Goal: Transaction & Acquisition: Purchase product/service

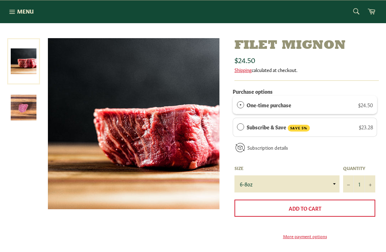
scroll to position [70, 0]
click at [317, 187] on select "6-8oz" at bounding box center [286, 184] width 105 height 17
click at [362, 186] on input "1" at bounding box center [359, 184] width 32 height 17
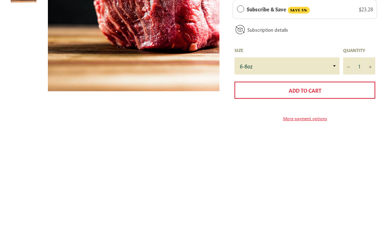
click at [366, 176] on button "+" at bounding box center [369, 184] width 11 height 17
type input "2"
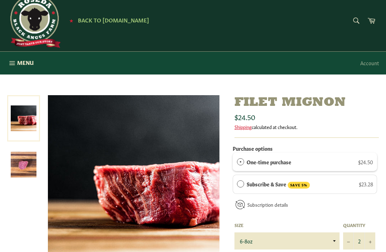
scroll to position [0, 0]
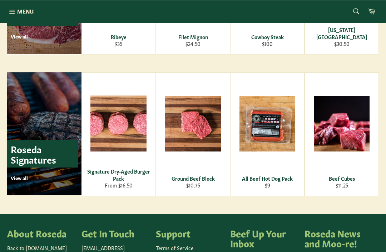
scroll to position [928, 0]
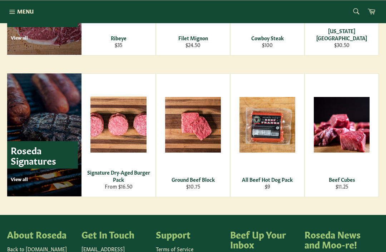
click at [212, 175] on div "View" at bounding box center [193, 135] width 74 height 123
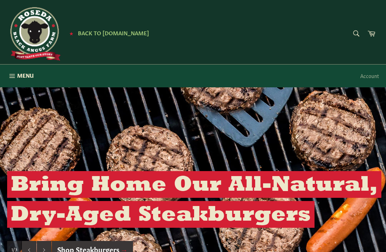
scroll to position [951, 0]
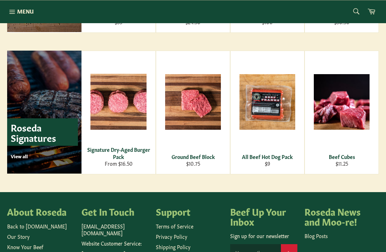
click at [137, 157] on div "Signature Dry-Aged Burger Pack" at bounding box center [118, 153] width 65 height 14
click at [352, 127] on div "View" at bounding box center [342, 112] width 74 height 123
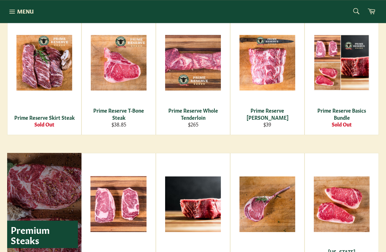
scroll to position [707, 0]
click at [131, 212] on span "View" at bounding box center [119, 216] width 46 height 18
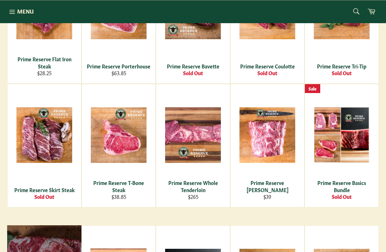
scroll to position [634, 0]
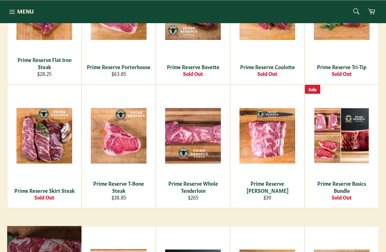
click at [332, 141] on span "View" at bounding box center [342, 147] width 46 height 18
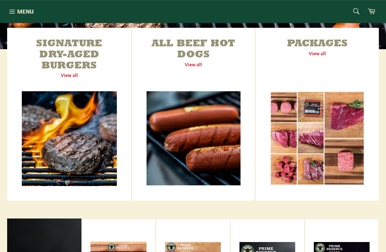
scroll to position [250, 0]
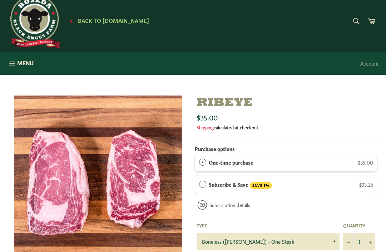
scroll to position [12, 0]
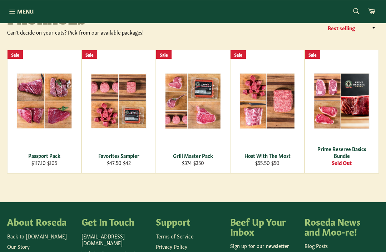
scroll to position [94, 0]
click at [124, 108] on span "View" at bounding box center [119, 113] width 46 height 18
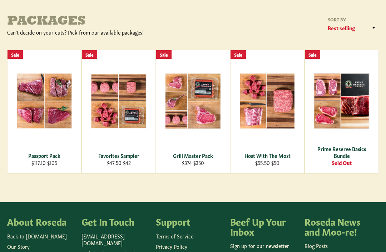
scroll to position [116, 0]
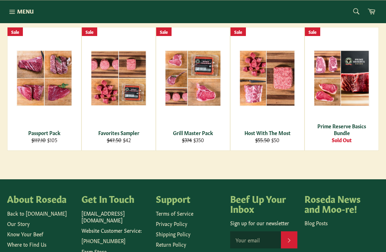
click at [281, 119] on div "View" at bounding box center [267, 88] width 74 height 123
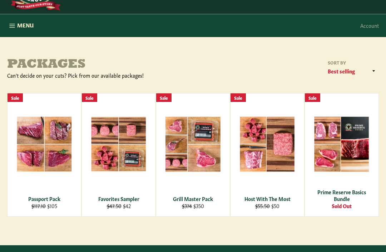
scroll to position [50, 0]
click at [334, 194] on div "Prime Reserve Basics Bundle" at bounding box center [341, 196] width 65 height 14
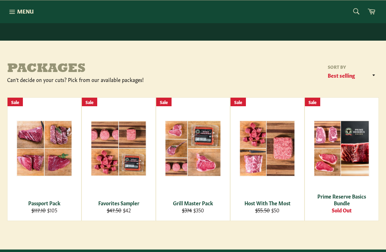
scroll to position [0, 0]
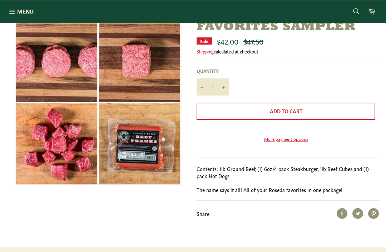
scroll to position [88, 0]
click at [238, 207] on div "Favorites Sampler Sale $42.00 Regular price $47.50 Shipping calculated at check…" at bounding box center [287, 120] width 182 height 200
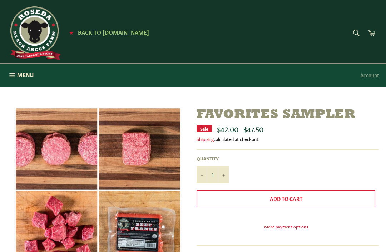
scroll to position [0, 0]
